Goal: Task Accomplishment & Management: Manage account settings

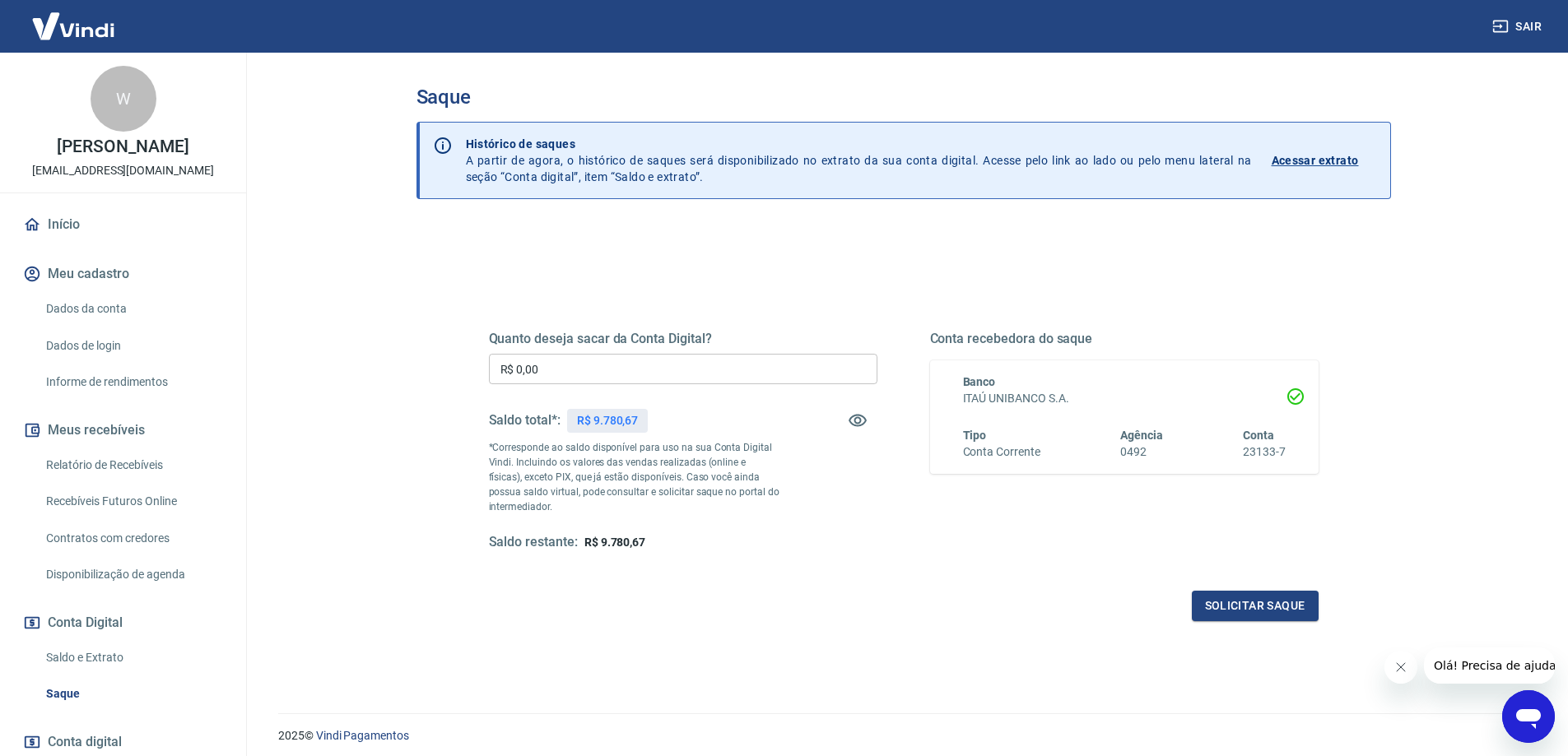
click at [613, 370] on input "R$ 0,00" at bounding box center [684, 369] width 389 height 30
type input "R$ 9.780,00"
click at [1282, 610] on button "Solicitar saque" at bounding box center [1254, 606] width 126 height 30
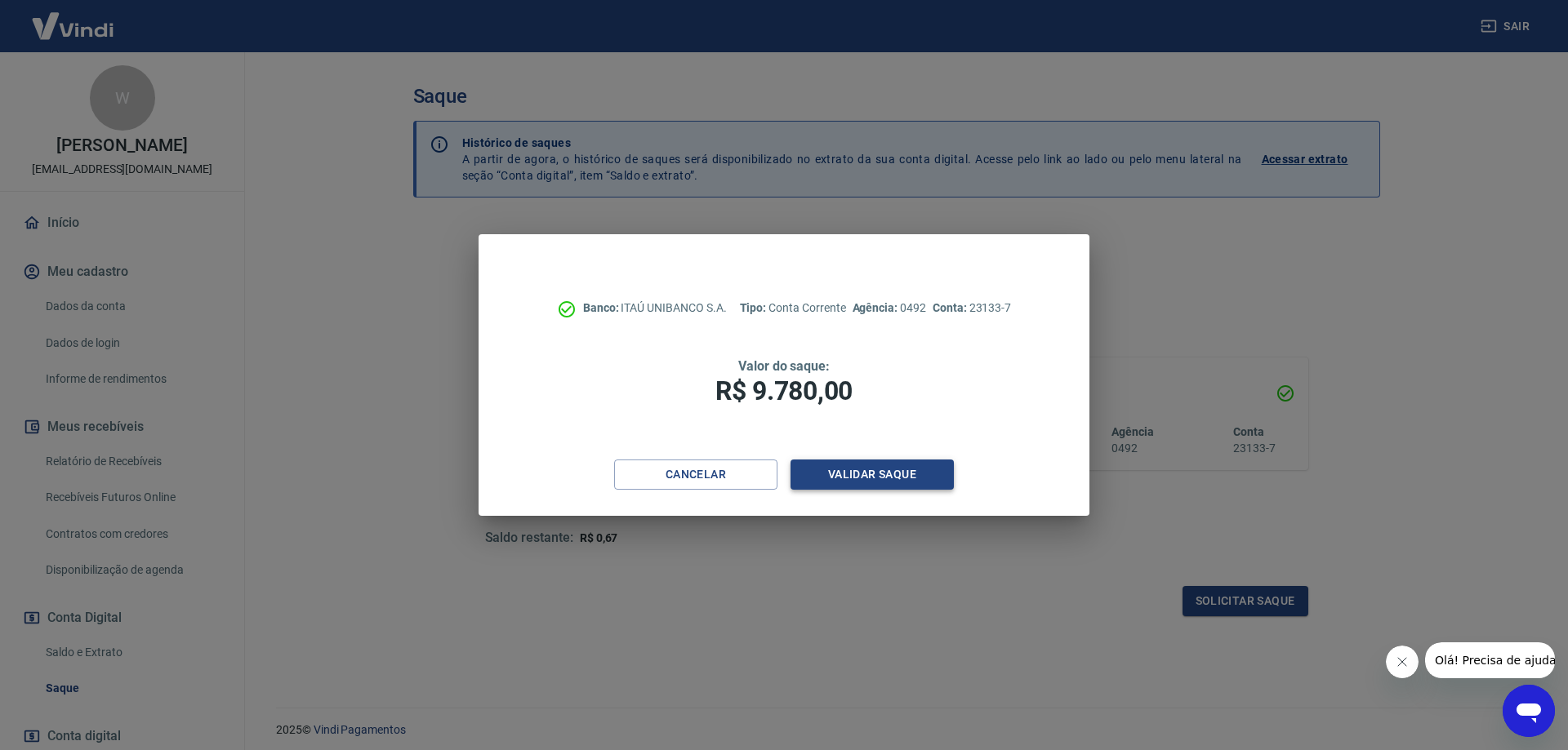
click at [882, 474] on button "Validar saque" at bounding box center [872, 475] width 164 height 30
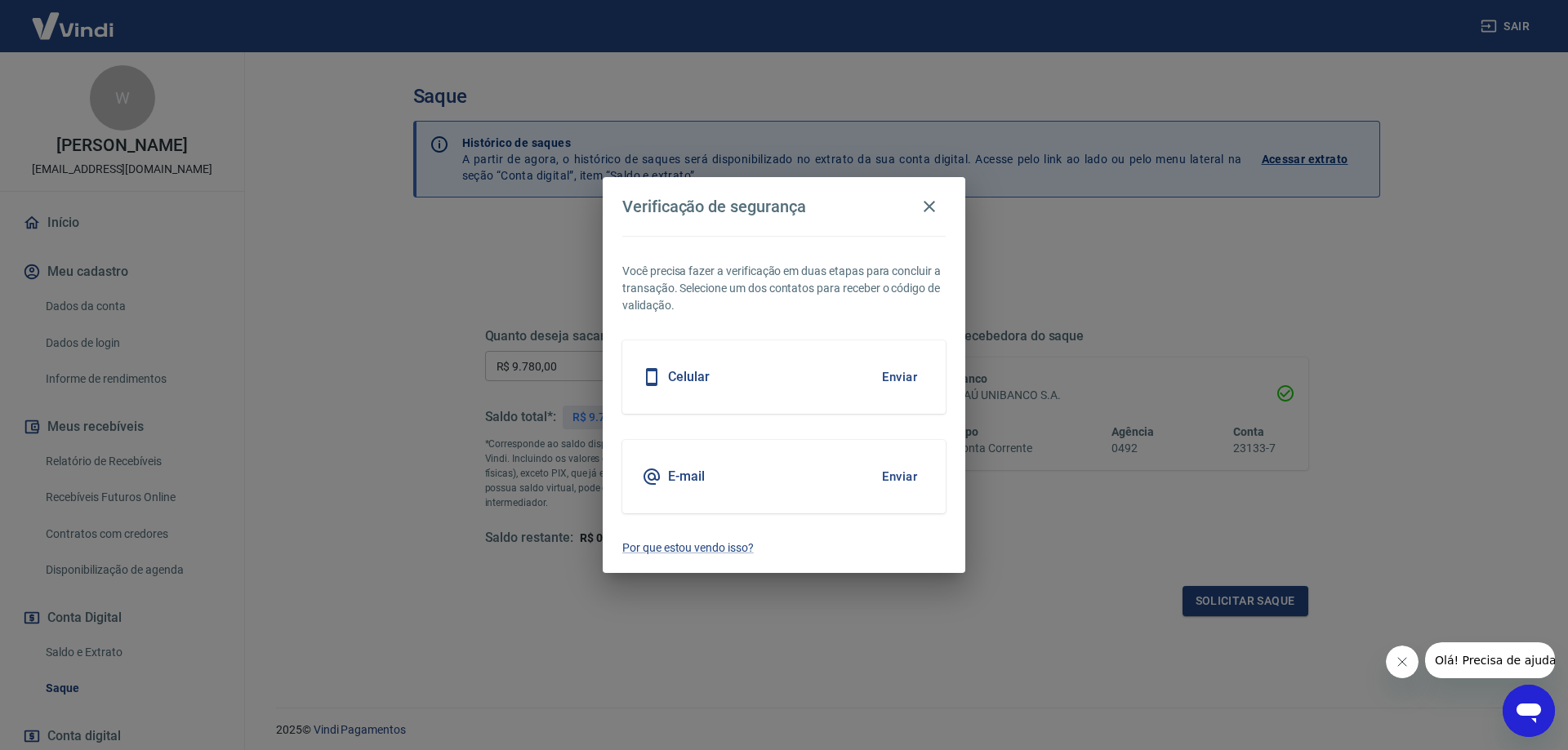
click at [916, 384] on button "Enviar" at bounding box center [900, 377] width 53 height 35
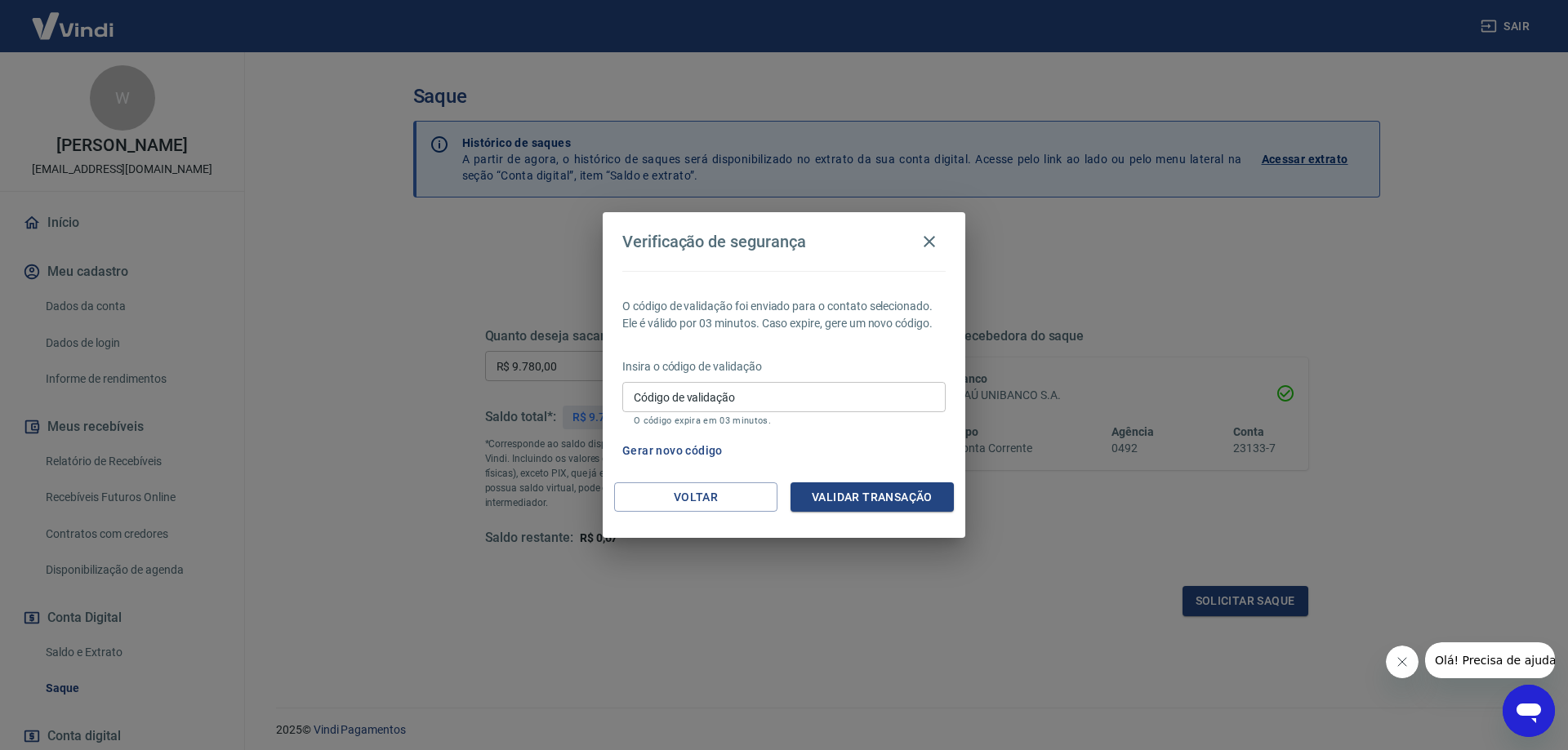
click at [693, 390] on input "Código de validação" at bounding box center [784, 397] width 324 height 30
click at [764, 401] on input "Código de validação" at bounding box center [784, 397] width 324 height 30
click at [868, 456] on div "Gerar novo código" at bounding box center [780, 451] width 330 height 30
click at [655, 453] on button "Gerar novo código" at bounding box center [673, 451] width 114 height 30
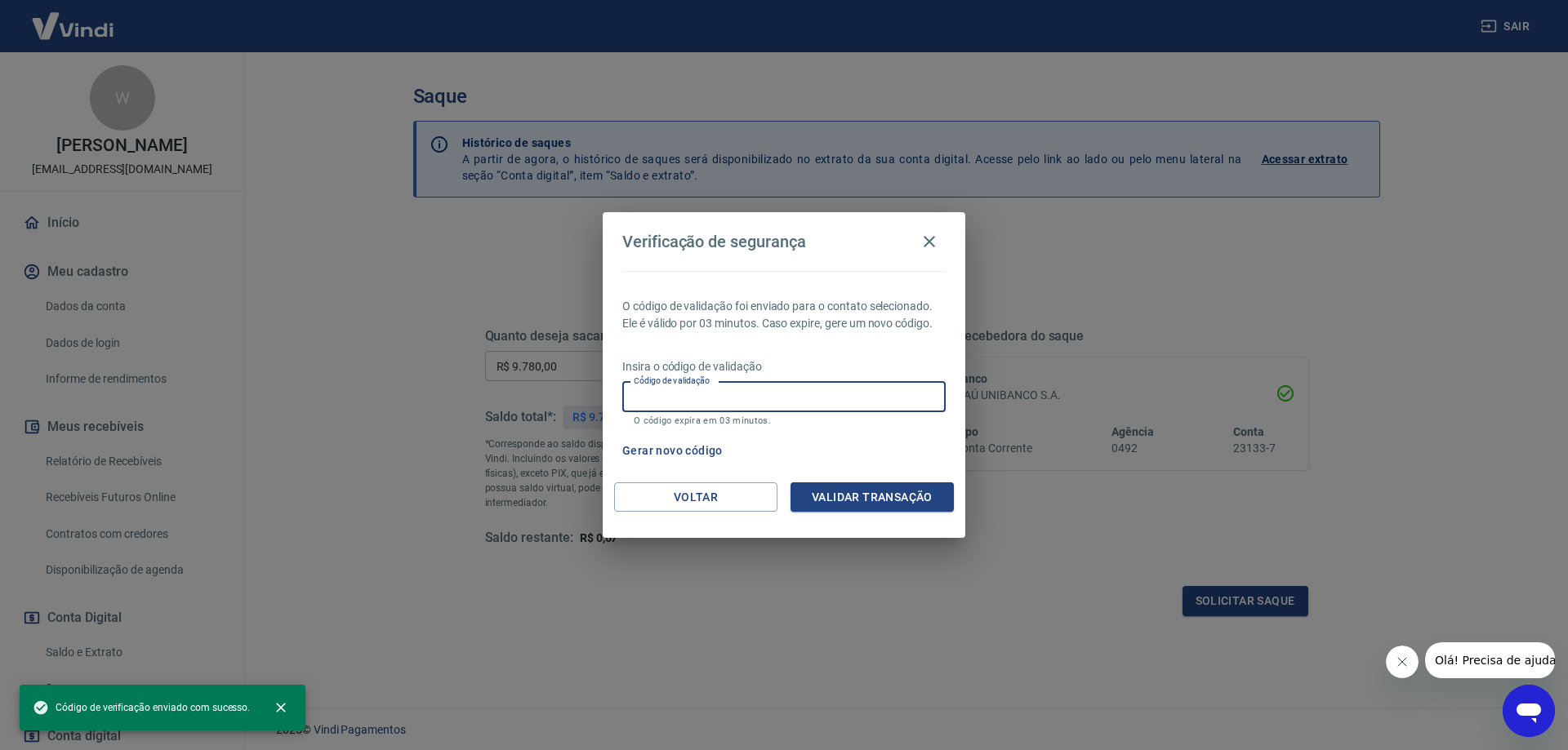
click at [768, 395] on input "Código de validação" at bounding box center [784, 397] width 324 height 30
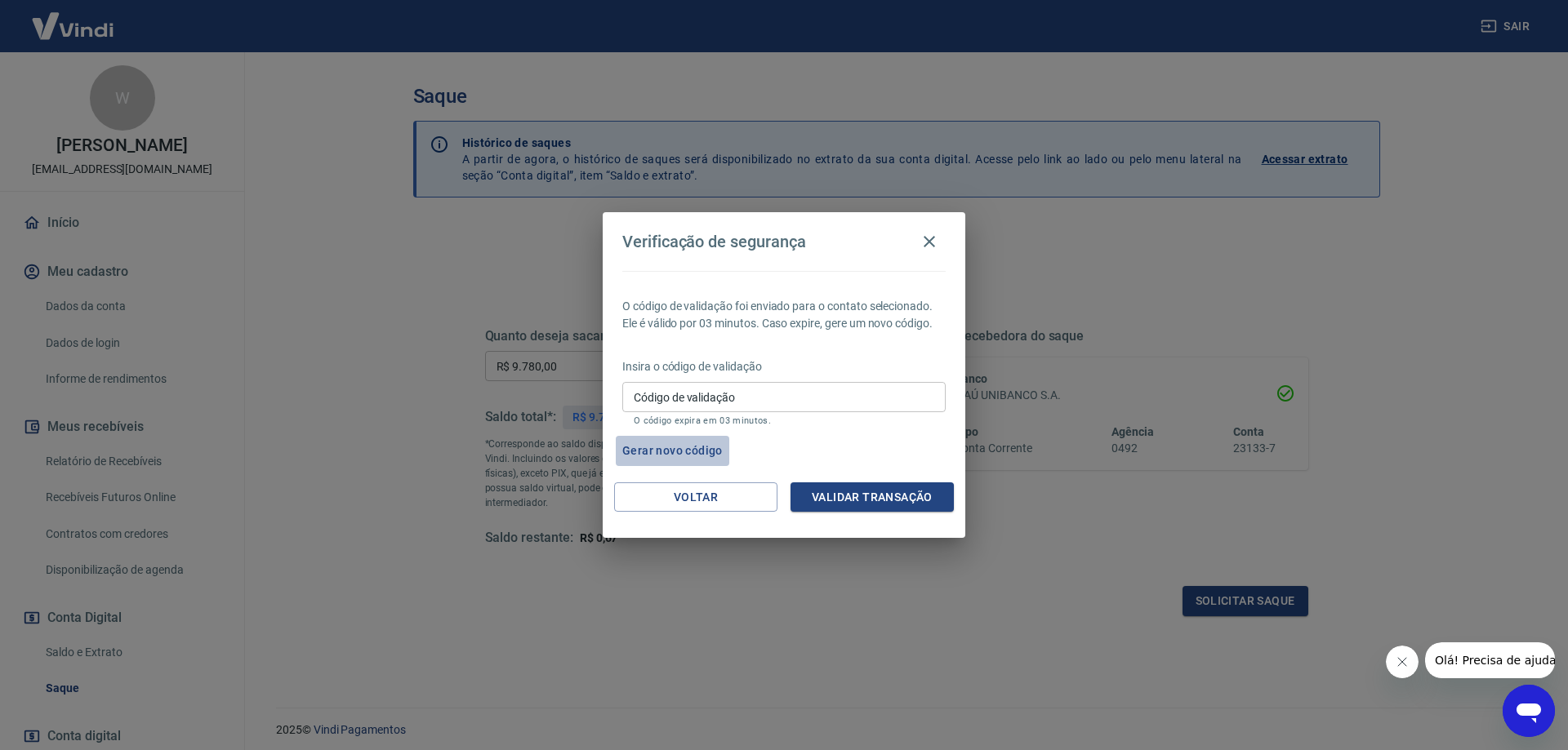
click at [677, 451] on button "Gerar novo código" at bounding box center [673, 451] width 114 height 30
click at [682, 494] on button "Voltar" at bounding box center [696, 498] width 164 height 30
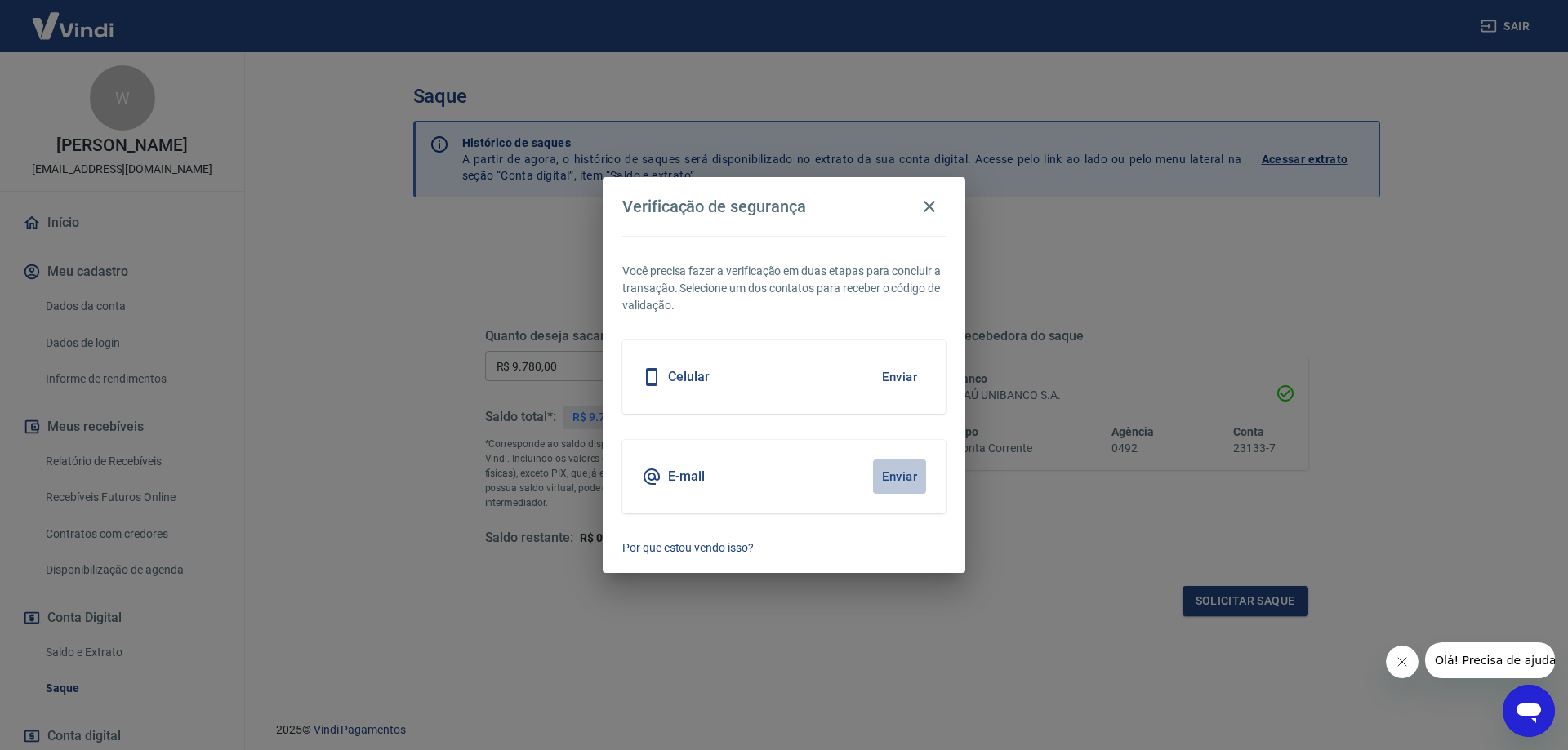
click at [890, 477] on button "Enviar" at bounding box center [900, 476] width 53 height 35
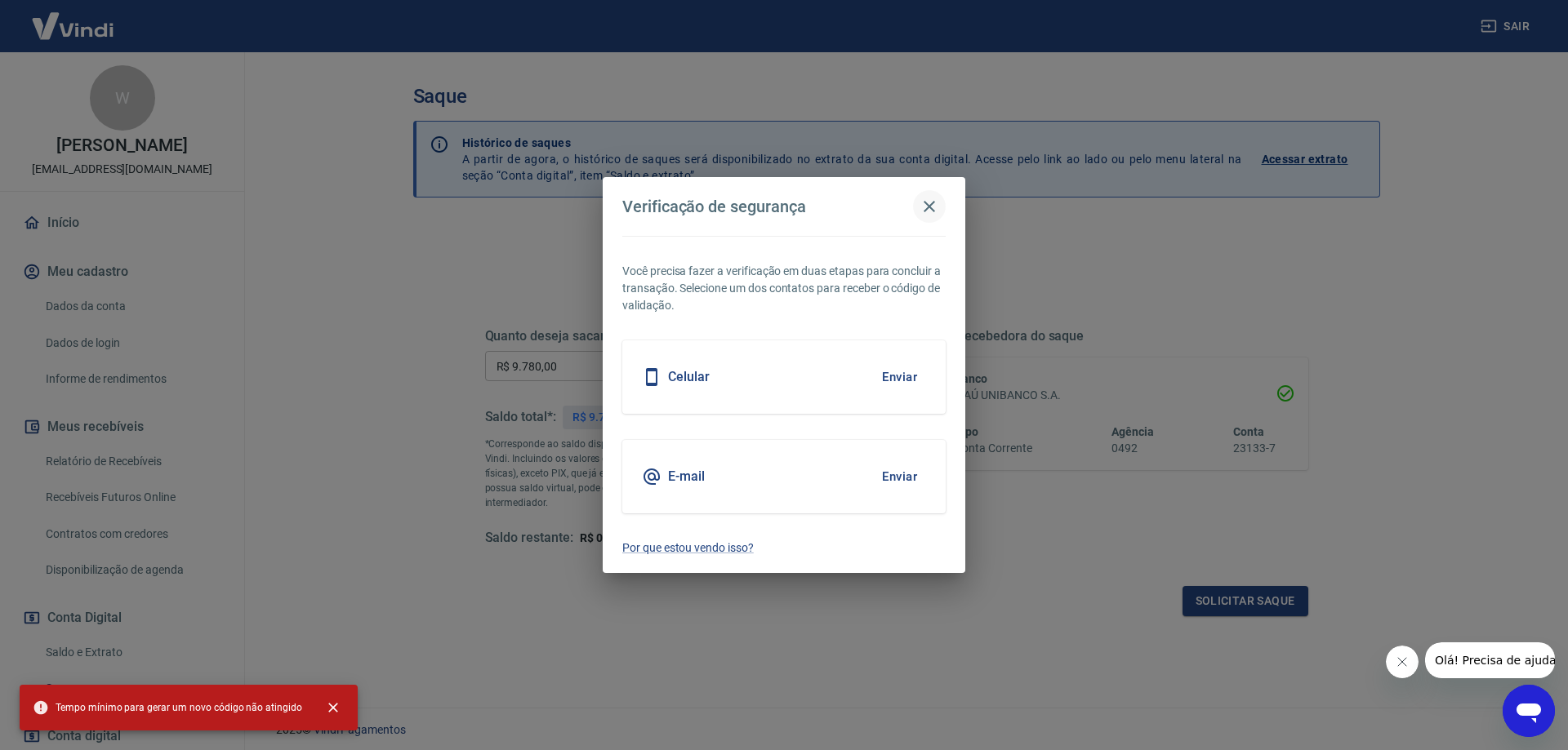
click at [924, 214] on icon "button" at bounding box center [929, 206] width 20 height 20
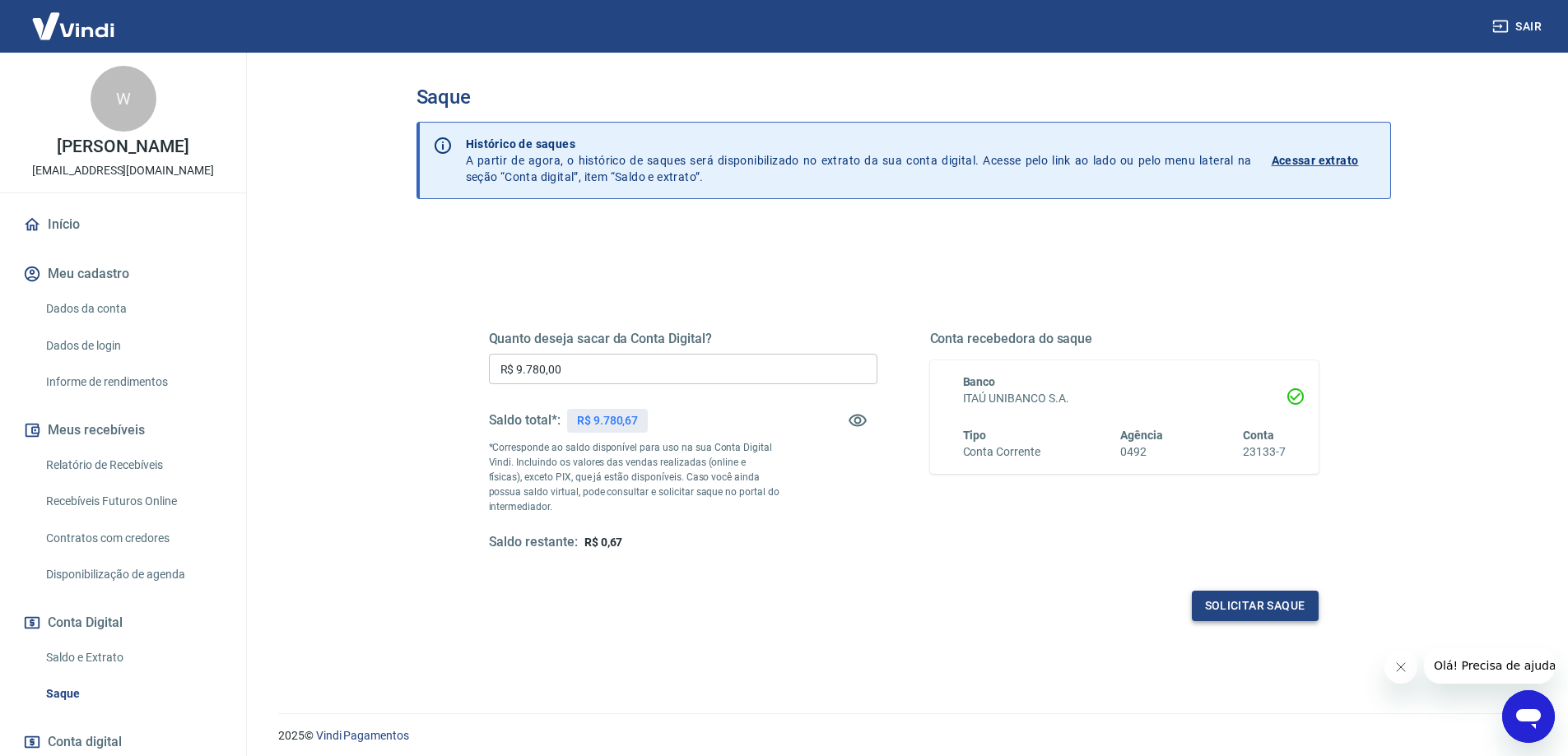
click at [1210, 597] on button "Solicitar saque" at bounding box center [1254, 606] width 126 height 30
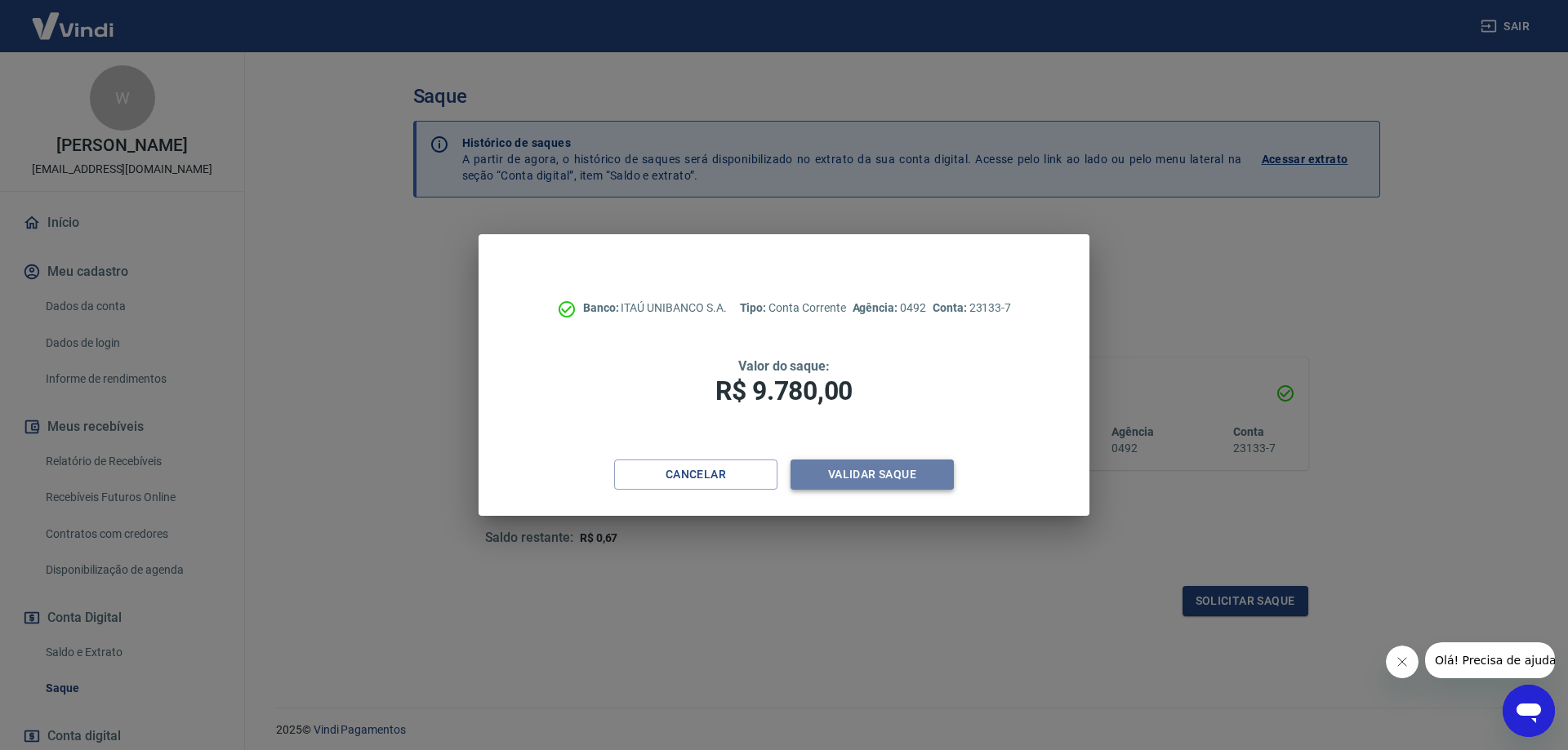
click at [852, 477] on button "Validar saque" at bounding box center [872, 475] width 164 height 30
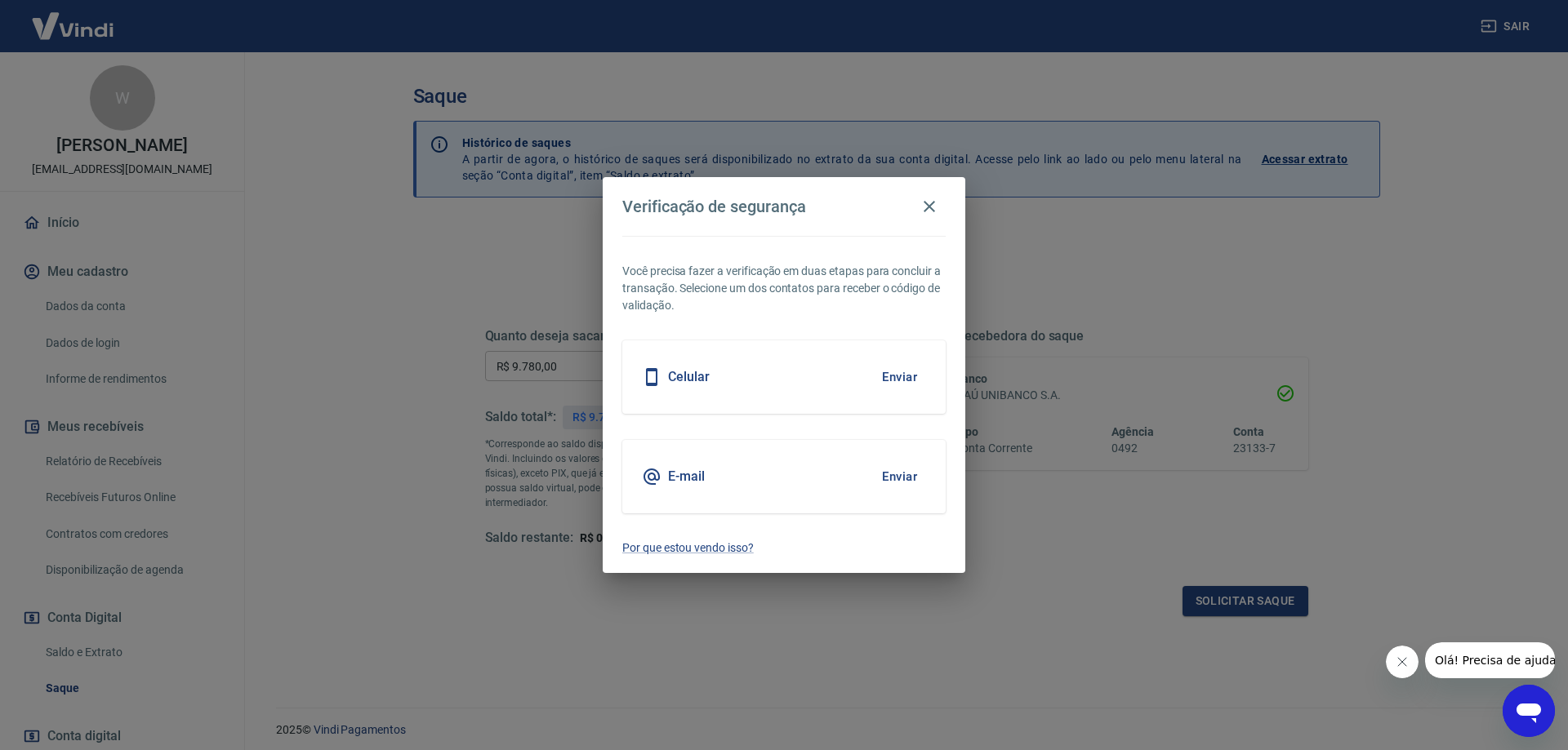
click at [916, 483] on button "Enviar" at bounding box center [900, 476] width 53 height 35
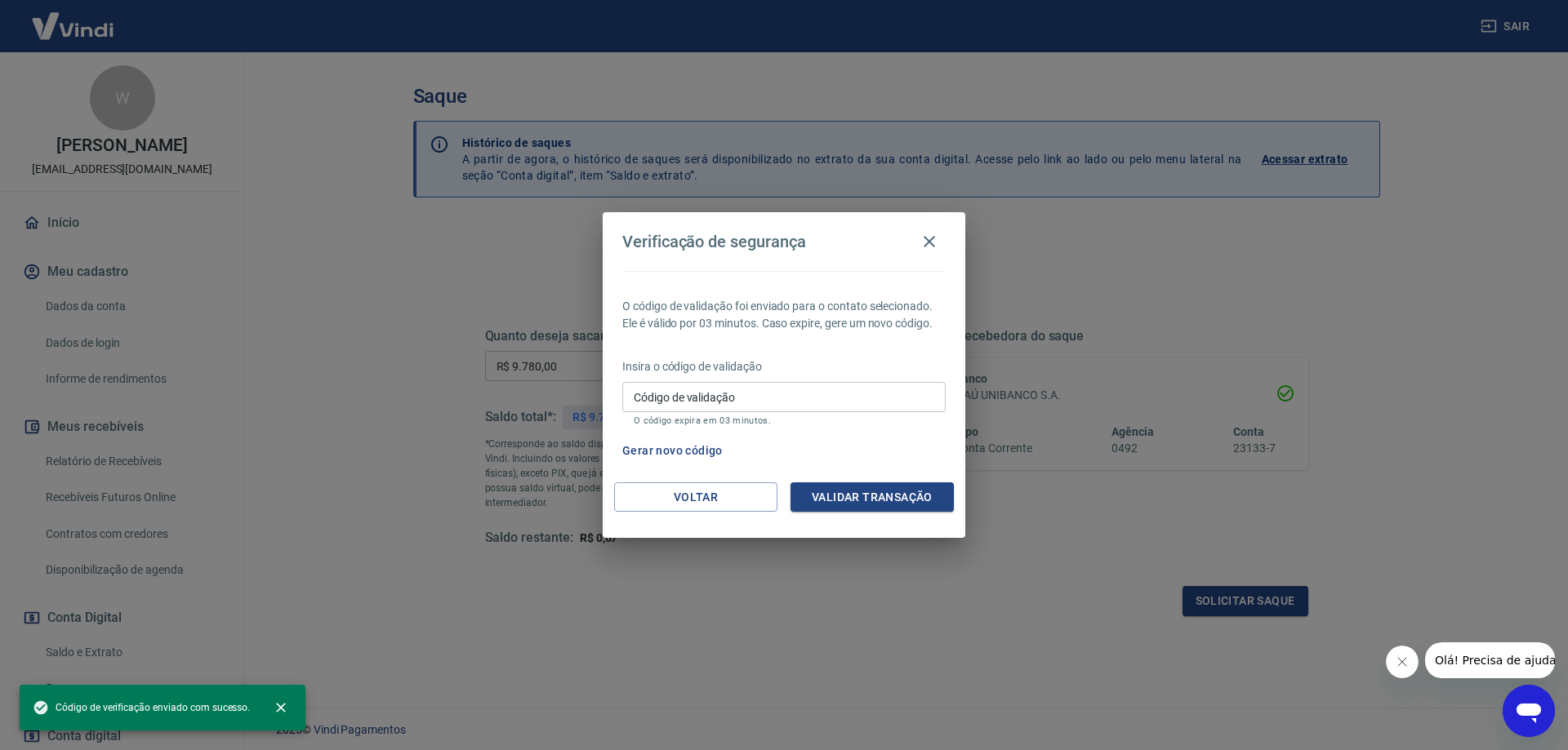
click at [710, 407] on input "Código de validação" at bounding box center [784, 397] width 324 height 30
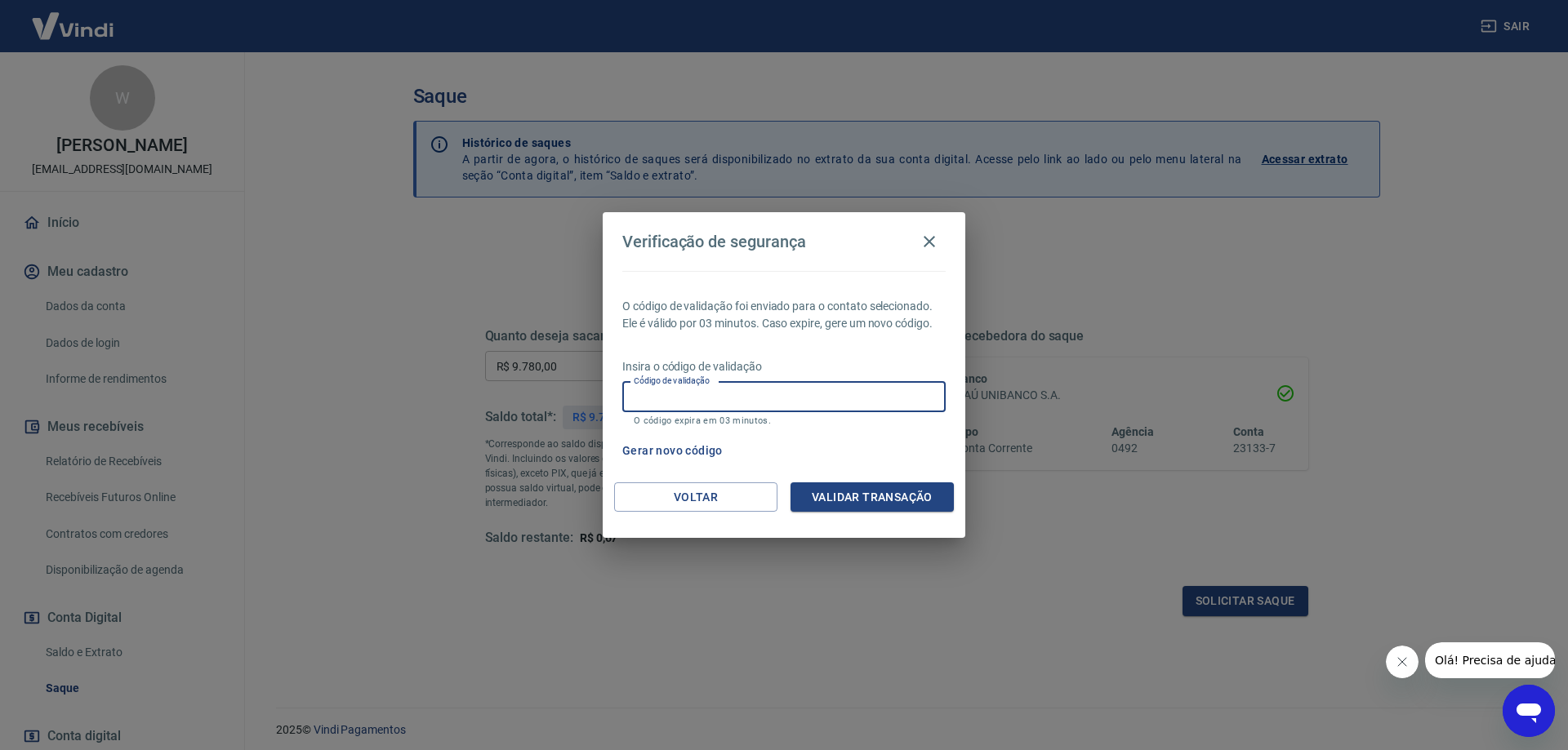
paste input "413914"
type input "413914"
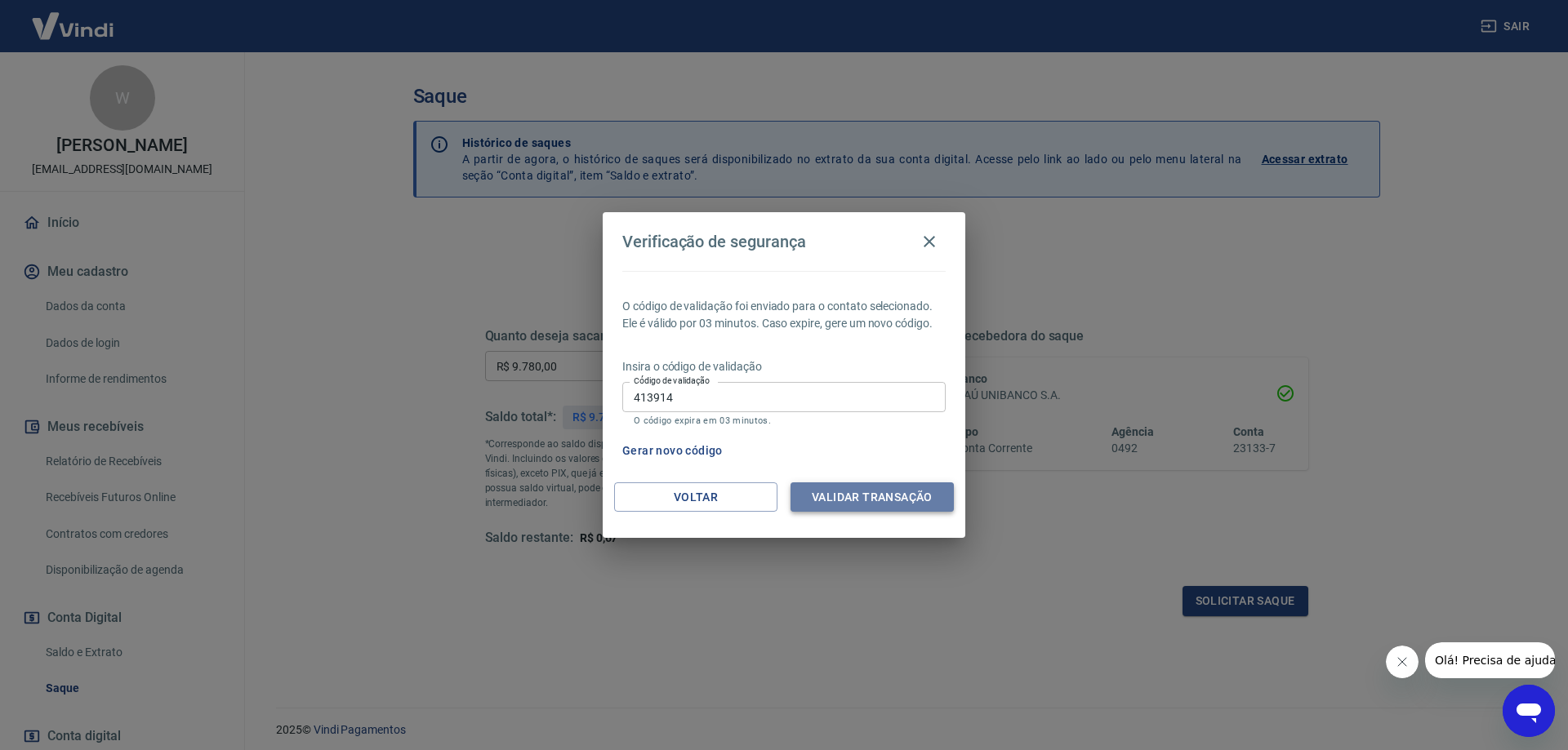
click at [867, 499] on button "Validar transação" at bounding box center [872, 498] width 164 height 30
